Goal: Task Accomplishment & Management: Complete application form

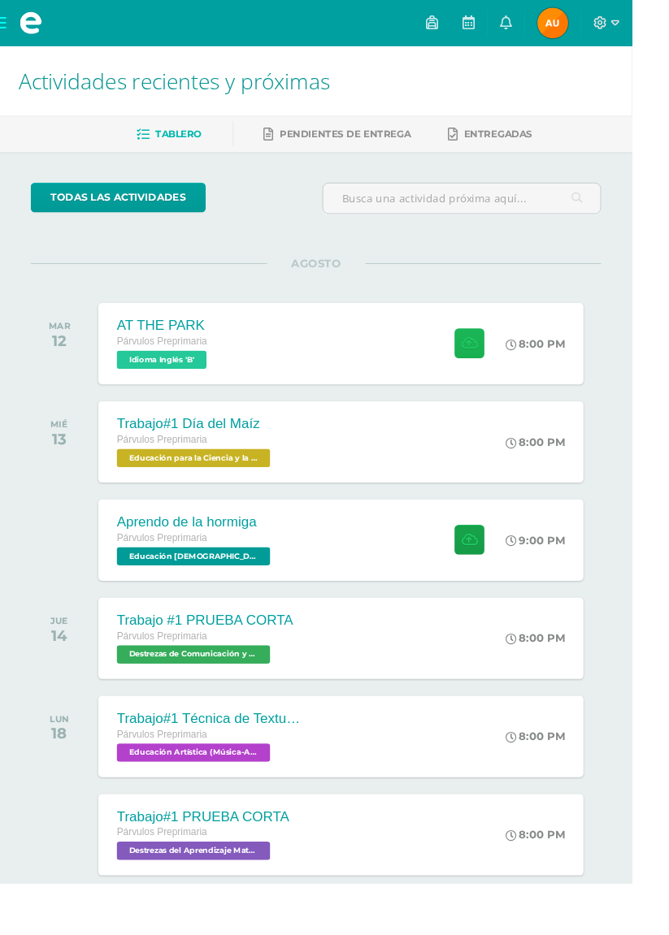
click at [505, 360] on button at bounding box center [497, 364] width 32 height 32
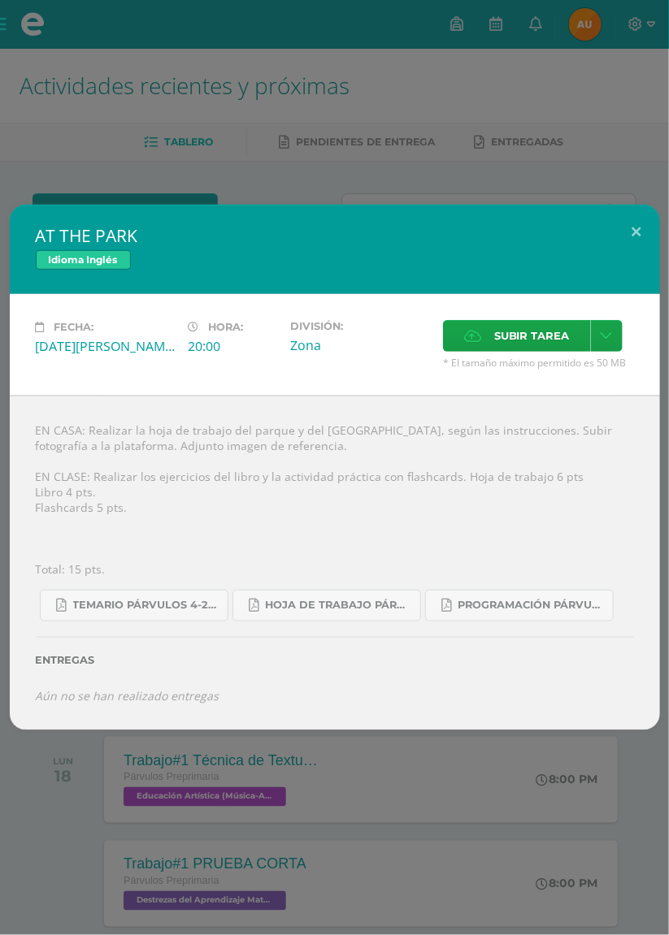
click at [520, 339] on span "Subir tarea" at bounding box center [532, 336] width 76 height 30
click at [0, 0] on input "Subir tarea" at bounding box center [0, 0] width 0 height 0
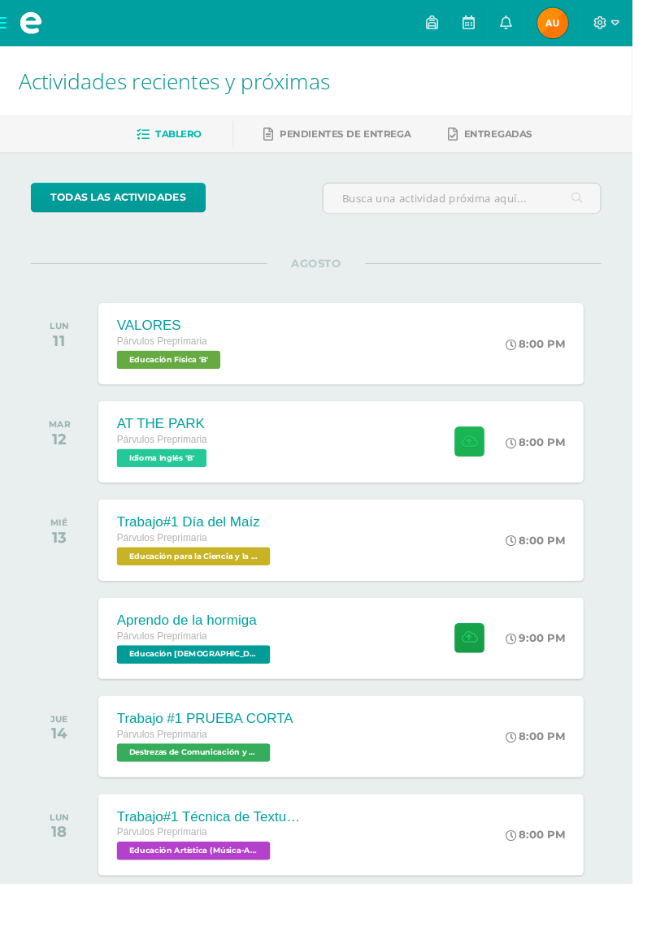
click at [505, 470] on button at bounding box center [497, 468] width 32 height 32
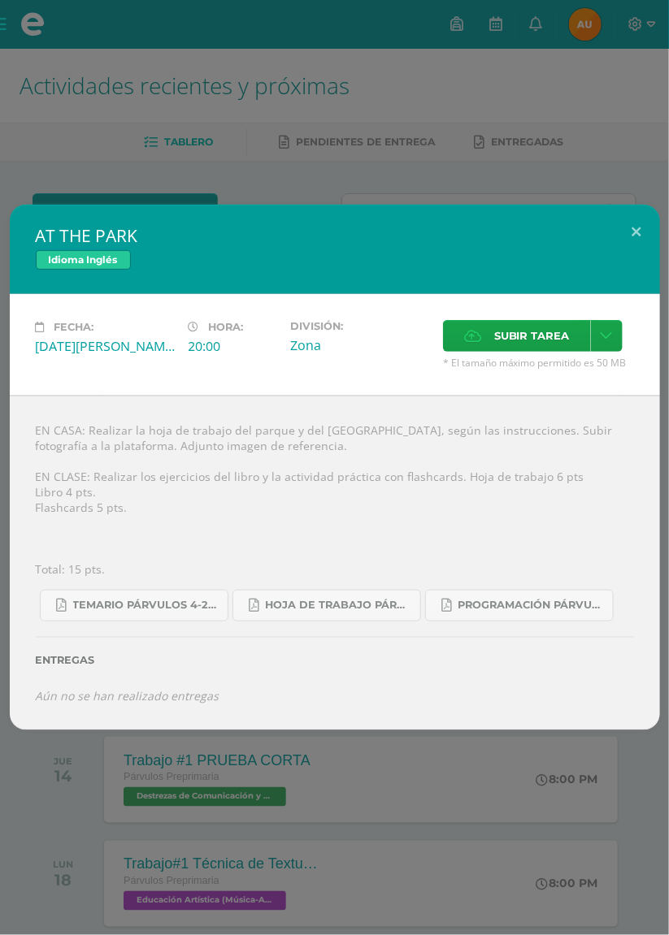
click at [523, 341] on span "Subir tarea" at bounding box center [532, 336] width 76 height 30
click at [0, 0] on input "Subir tarea" at bounding box center [0, 0] width 0 height 0
click at [528, 327] on span "Subir tarea" at bounding box center [532, 336] width 76 height 30
click at [0, 0] on input "Subir tarea" at bounding box center [0, 0] width 0 height 0
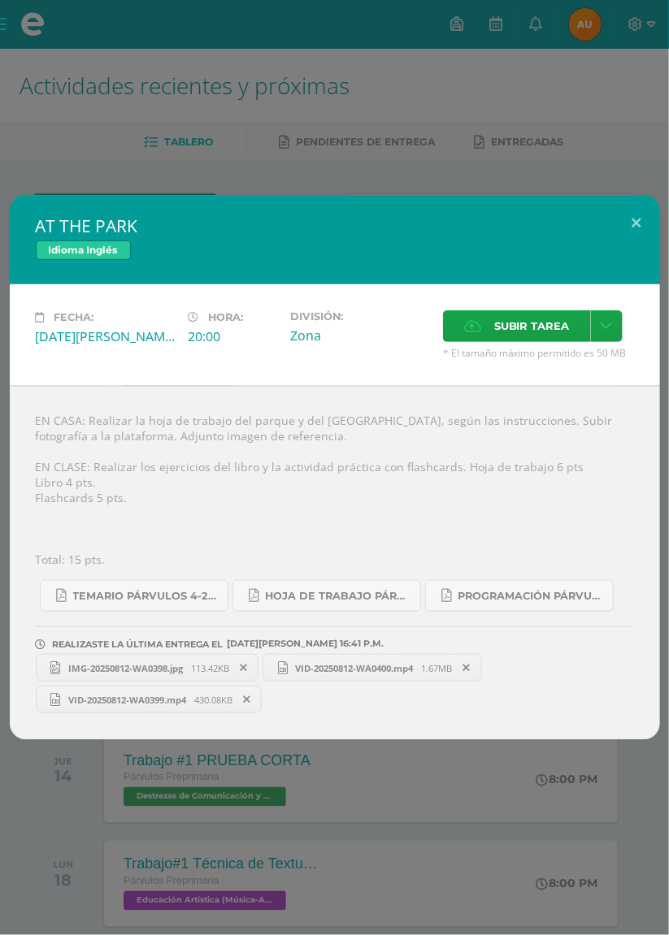
click at [236, 667] on span at bounding box center [244, 668] width 28 height 18
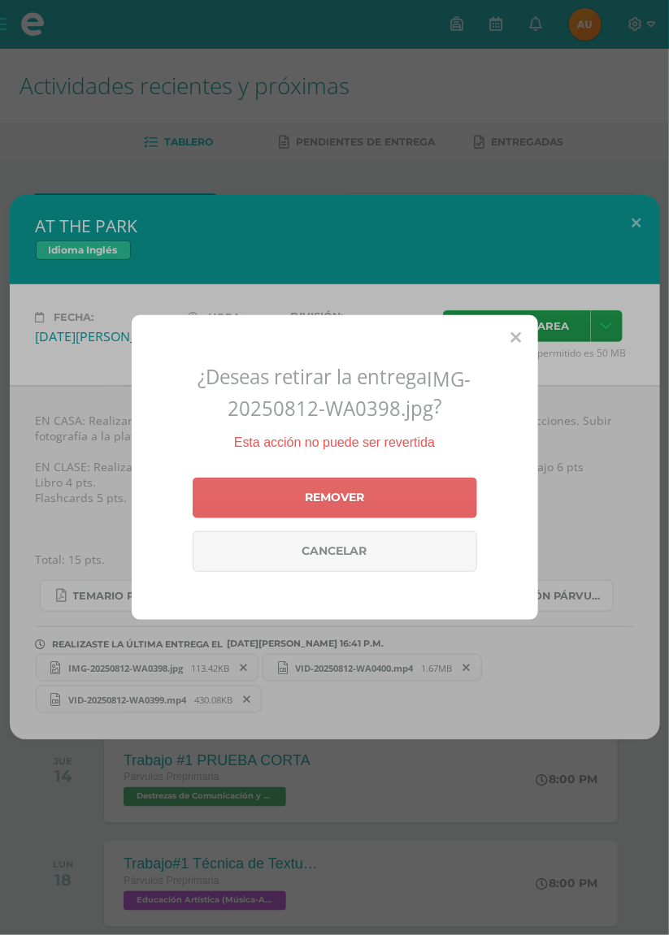
click at [513, 347] on icon at bounding box center [516, 338] width 11 height 17
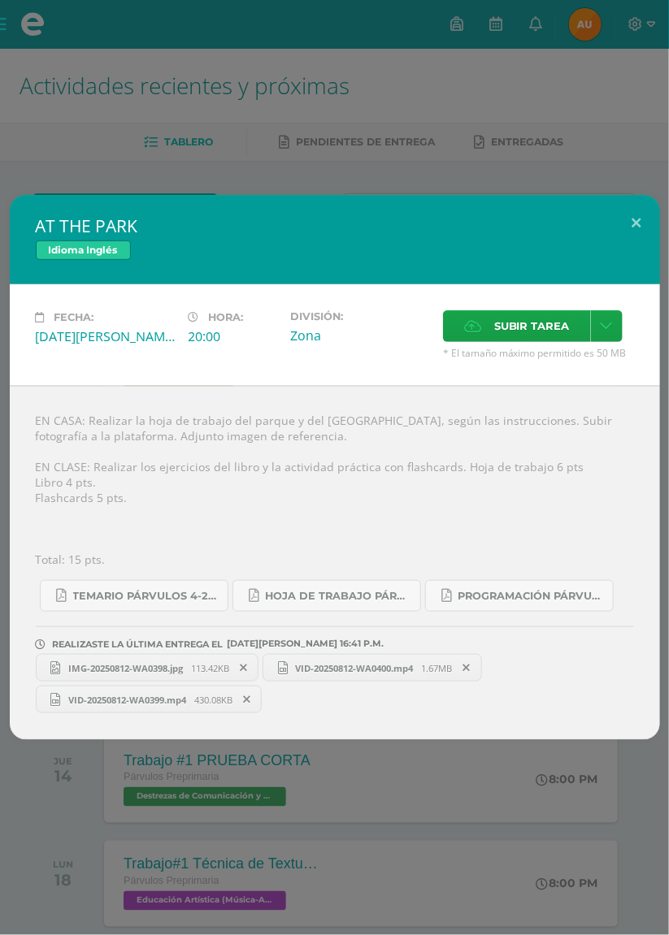
click at [158, 670] on span "IMG-20250812-WA0398.jpg" at bounding box center [125, 668] width 131 height 12
click at [340, 671] on span "VID-20250812-WA0400.mp4" at bounding box center [355, 668] width 134 height 12
click at [167, 695] on span "VID-20250812-WA0399.mp4" at bounding box center [127, 700] width 134 height 12
